Goal: Check status: Check status

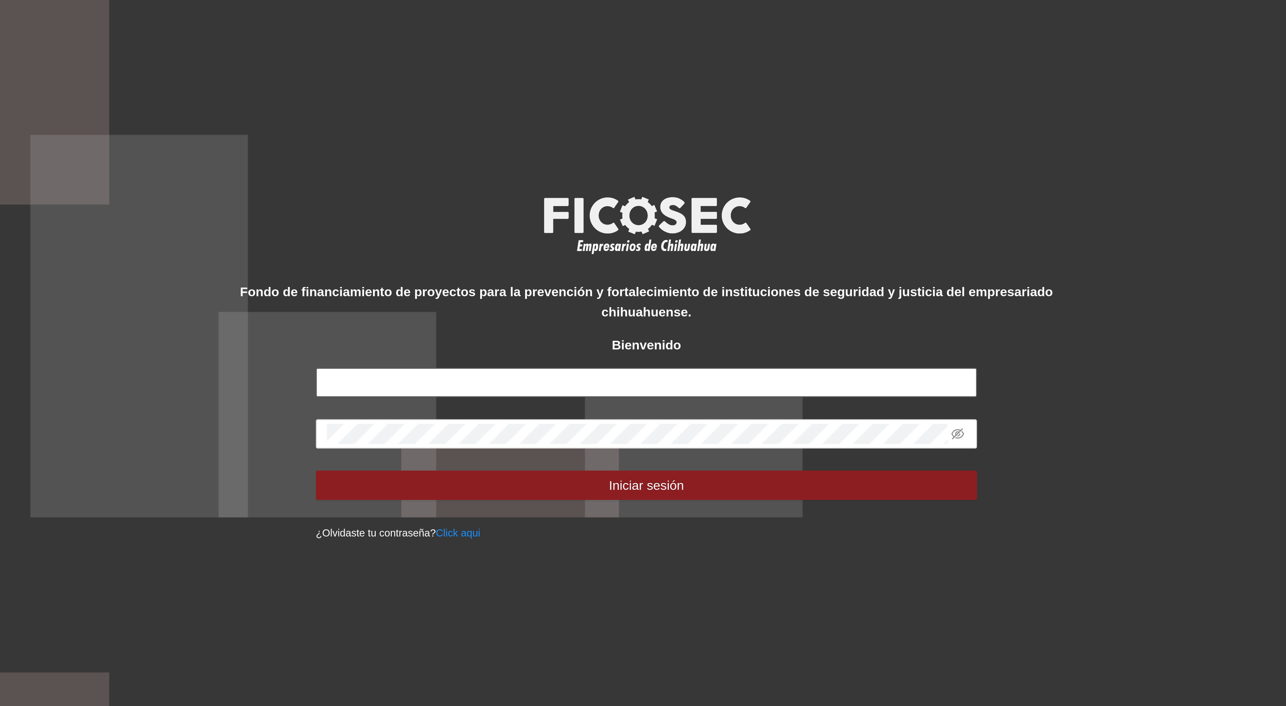
click at [598, 358] on input "text" at bounding box center [643, 362] width 214 height 10
type input "**********"
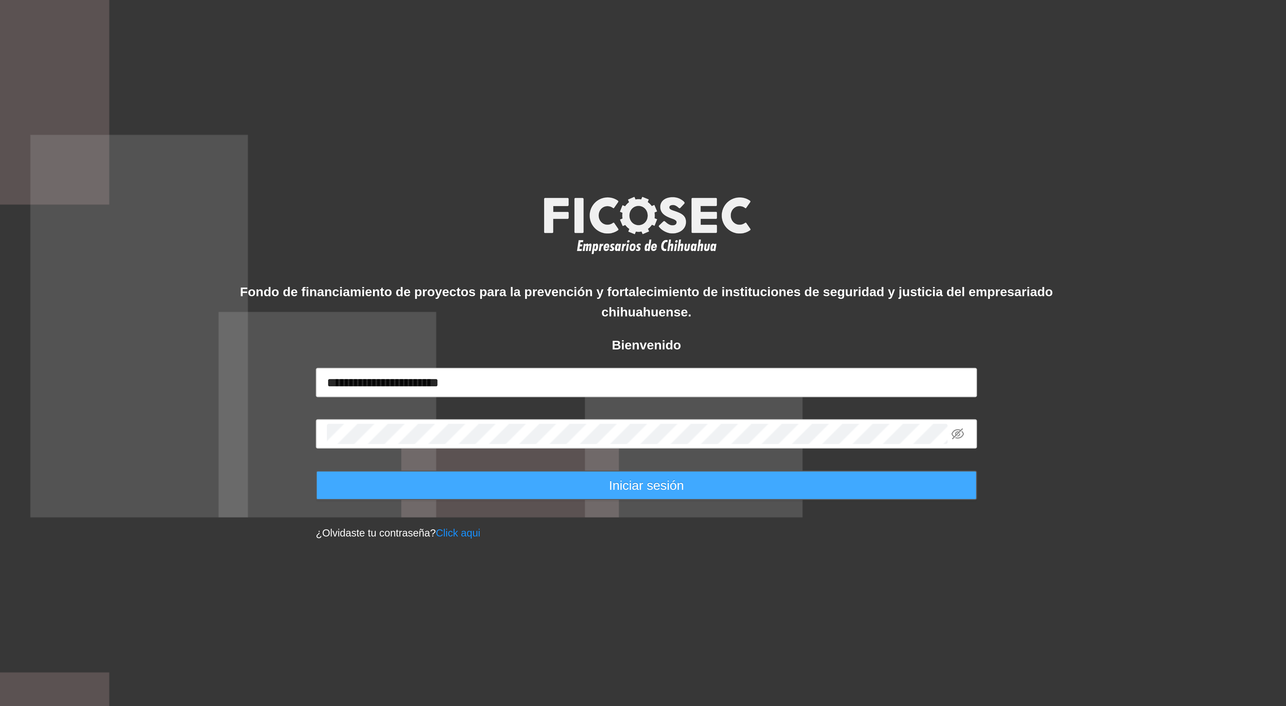
click at [640, 399] on span "Iniciar sesión" at bounding box center [643, 395] width 24 height 7
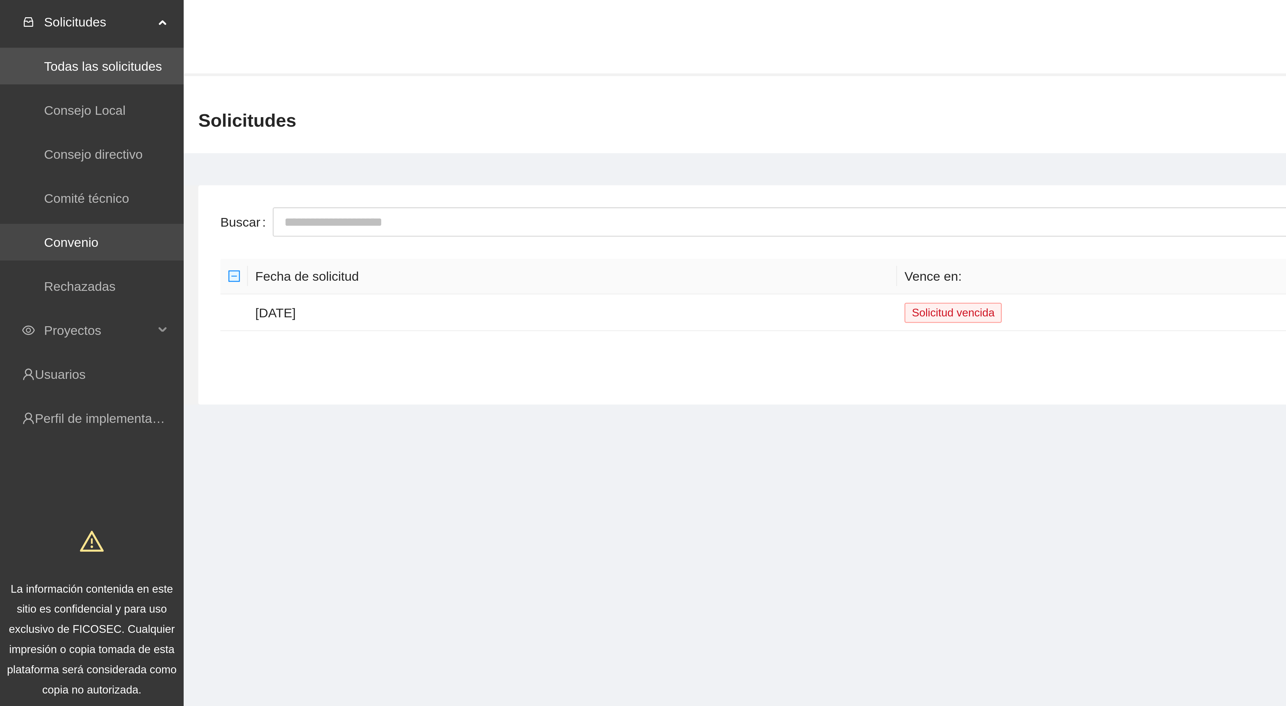
click at [23, 77] on link "Convenio" at bounding box center [23, 78] width 18 height 5
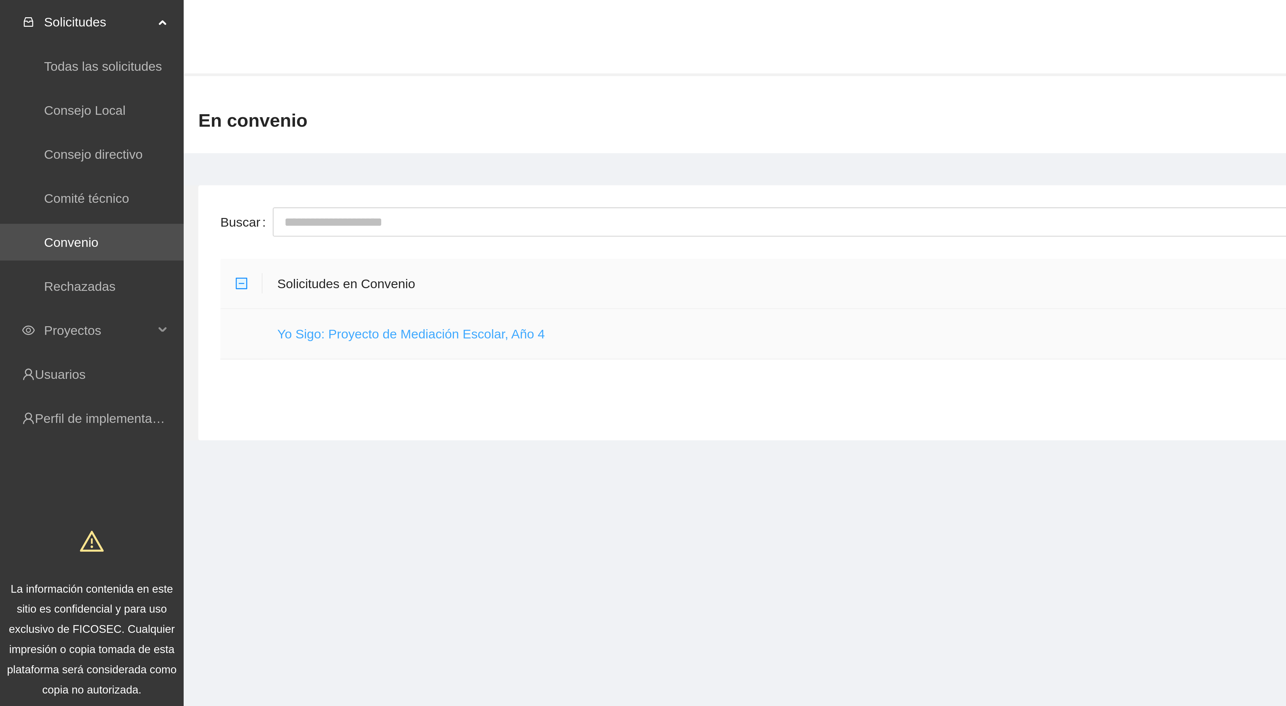
click at [150, 110] on link "Yo Sigo: Proyecto de Mediación Escolar, Año 4" at bounding box center [133, 108] width 87 height 5
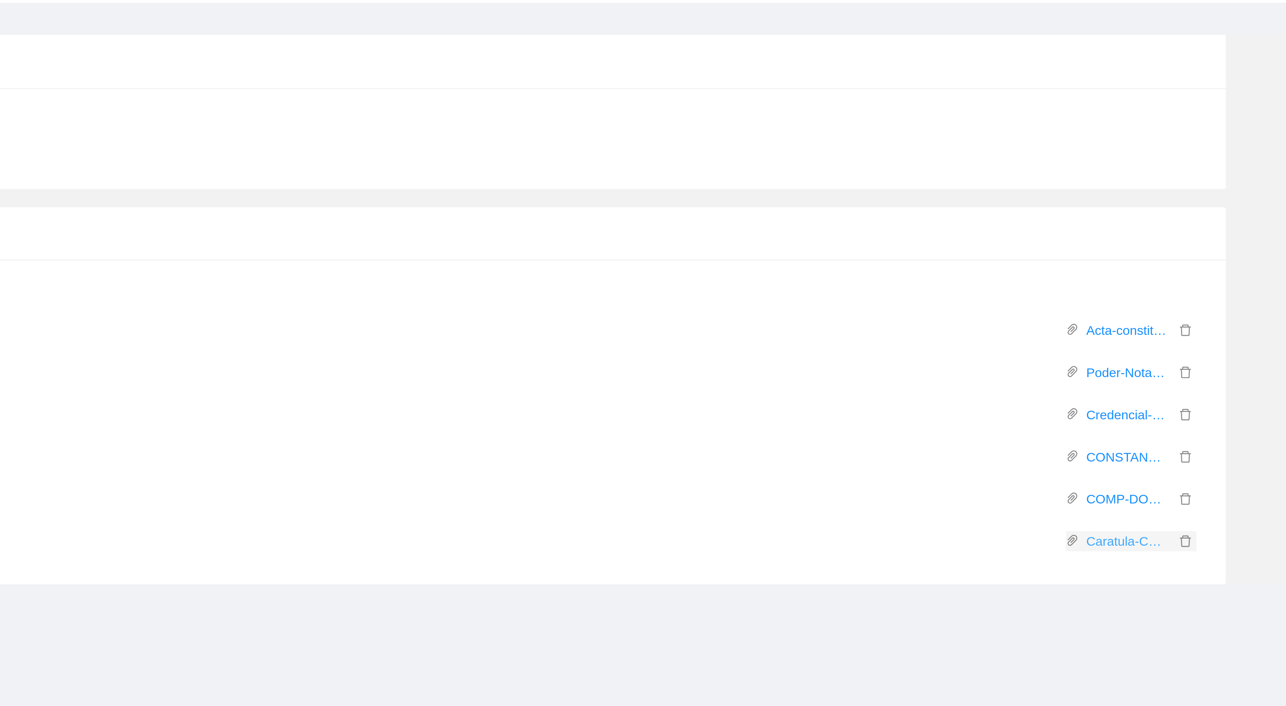
click at [1226, 300] on link "Caratula-Cuenta-Bancaria-exclusiva-FICOSEC.pdf" at bounding box center [1233, 303] width 31 height 7
